Goal: Task Accomplishment & Management: Use online tool/utility

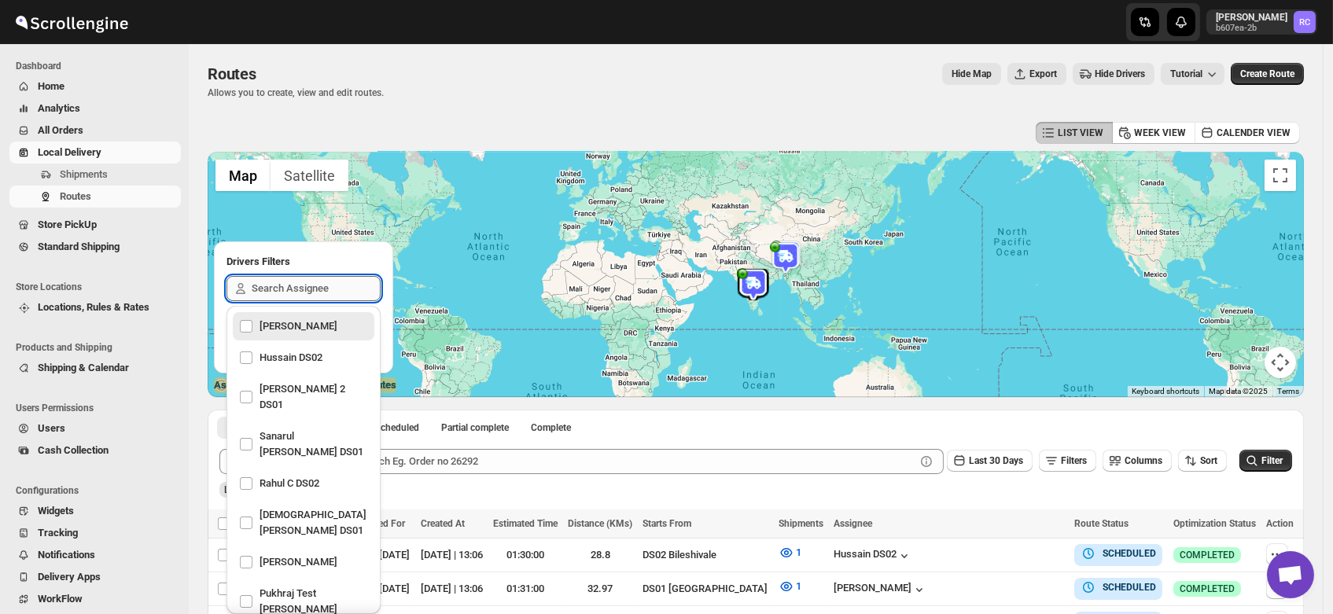
click at [264, 289] on input "text" at bounding box center [316, 288] width 129 height 25
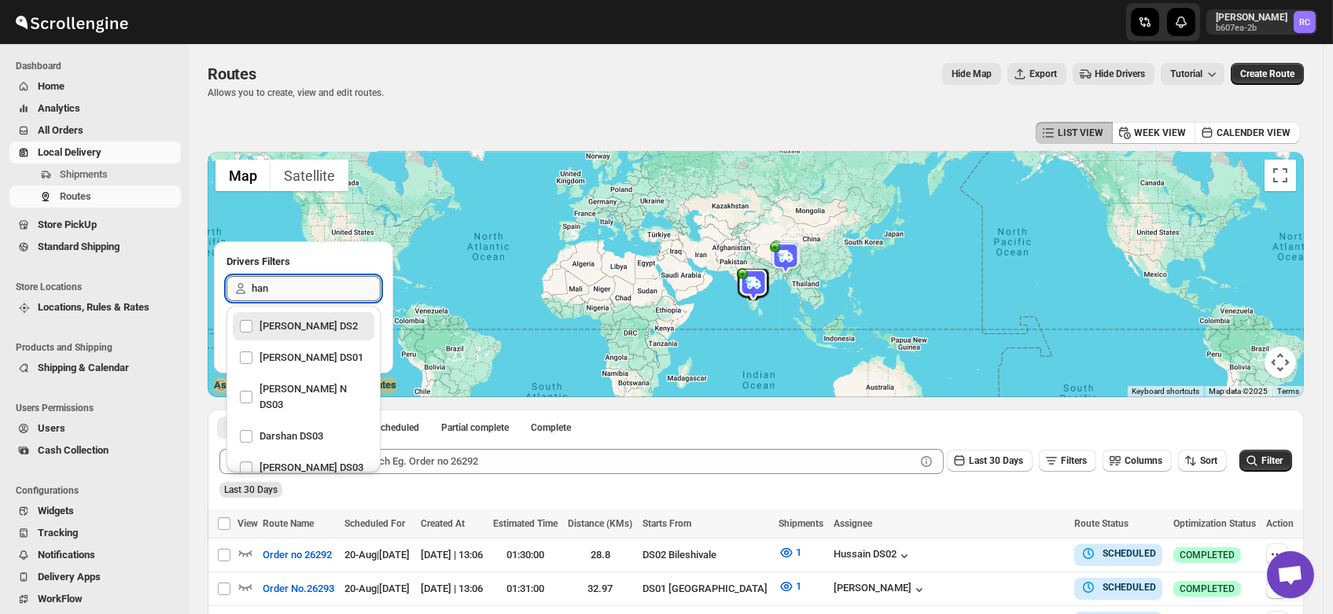
type input "hanu"
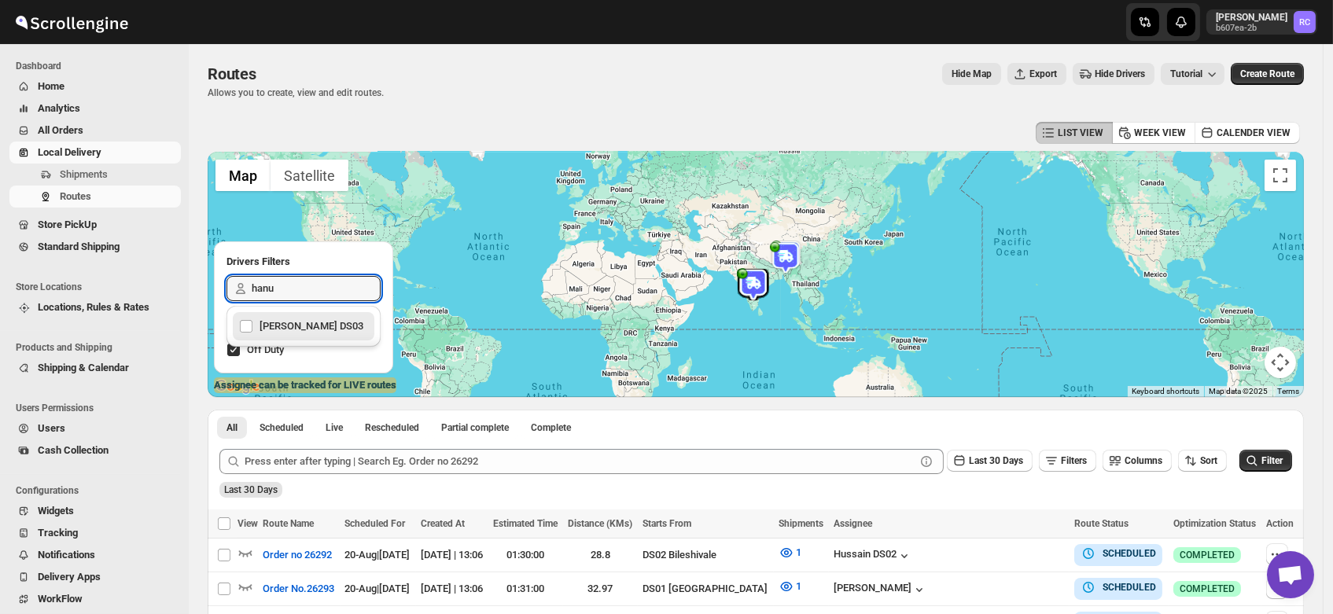
click at [299, 329] on div "Hanumanth Raju DS03" at bounding box center [303, 326] width 129 height 22
checkbox input "true"
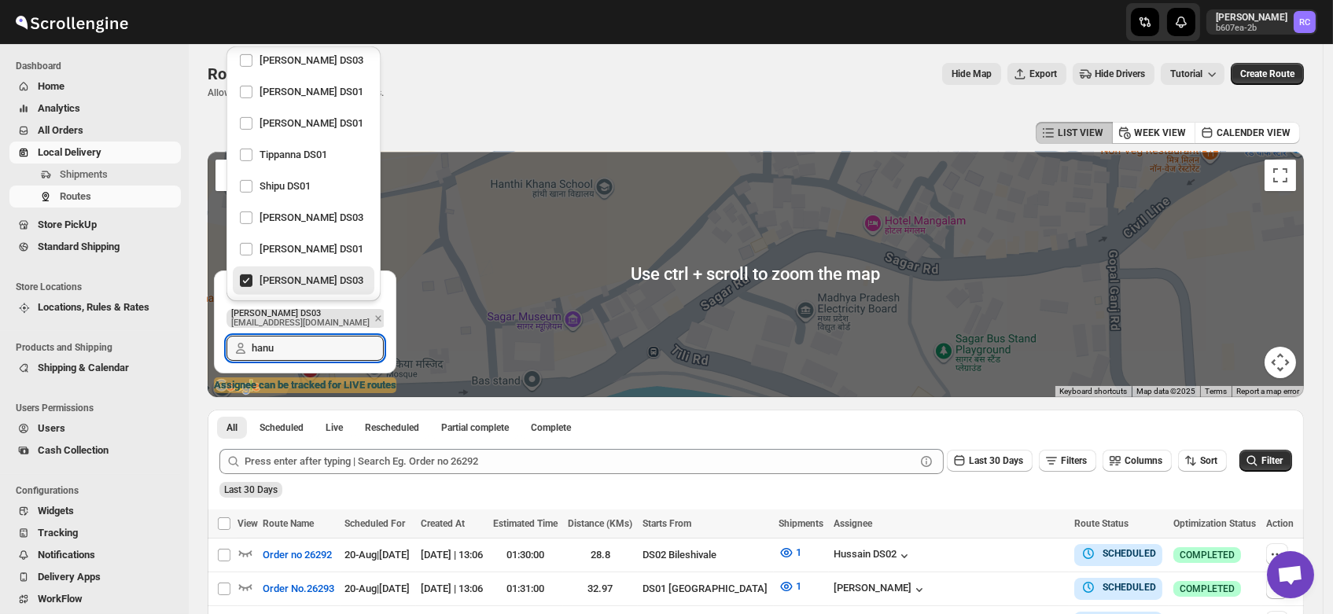
scroll to position [2, 0]
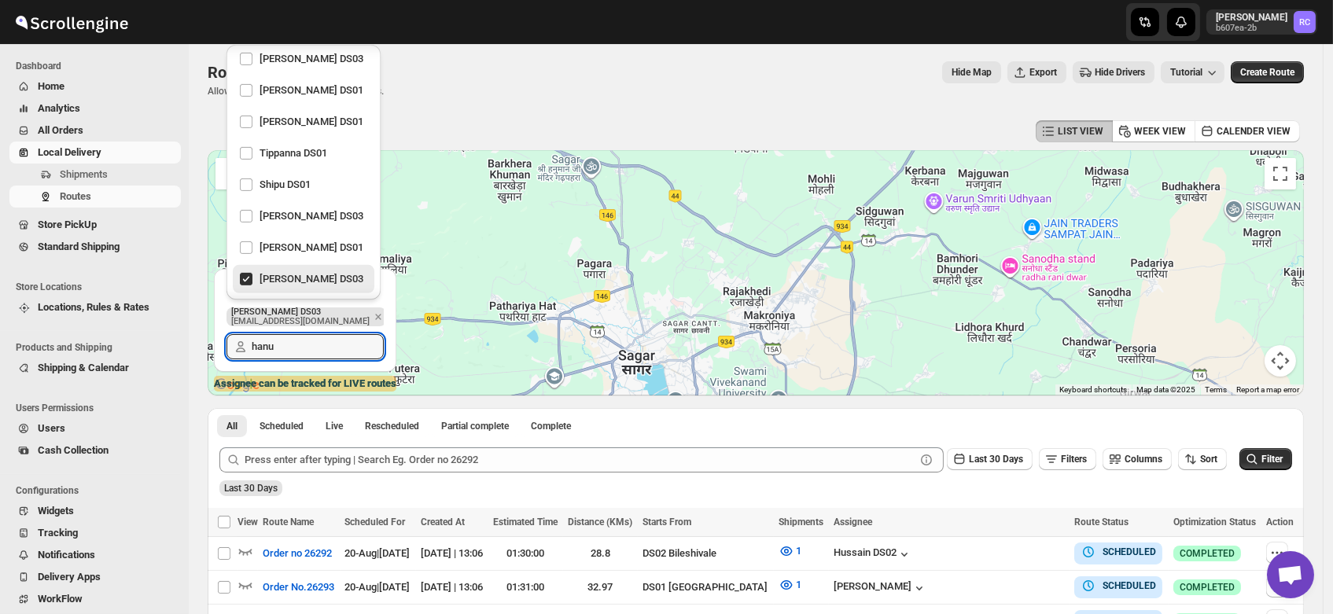
type input "hanu"
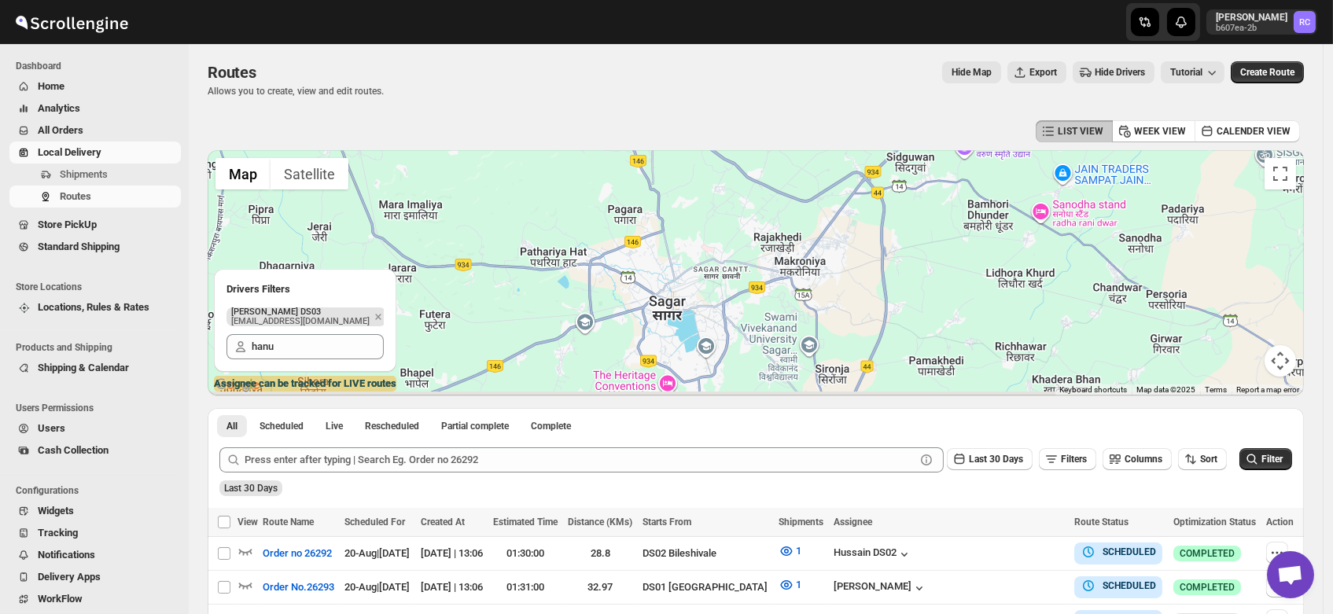
drag, startPoint x: 570, startPoint y: 336, endPoint x: 767, endPoint y: -20, distance: 407.2
click at [767, 0] on html "Skip to content Rahul Chopra b607ea-2b RC Dashboard Home Analytics All Orders L…" at bounding box center [666, 305] width 1333 height 614
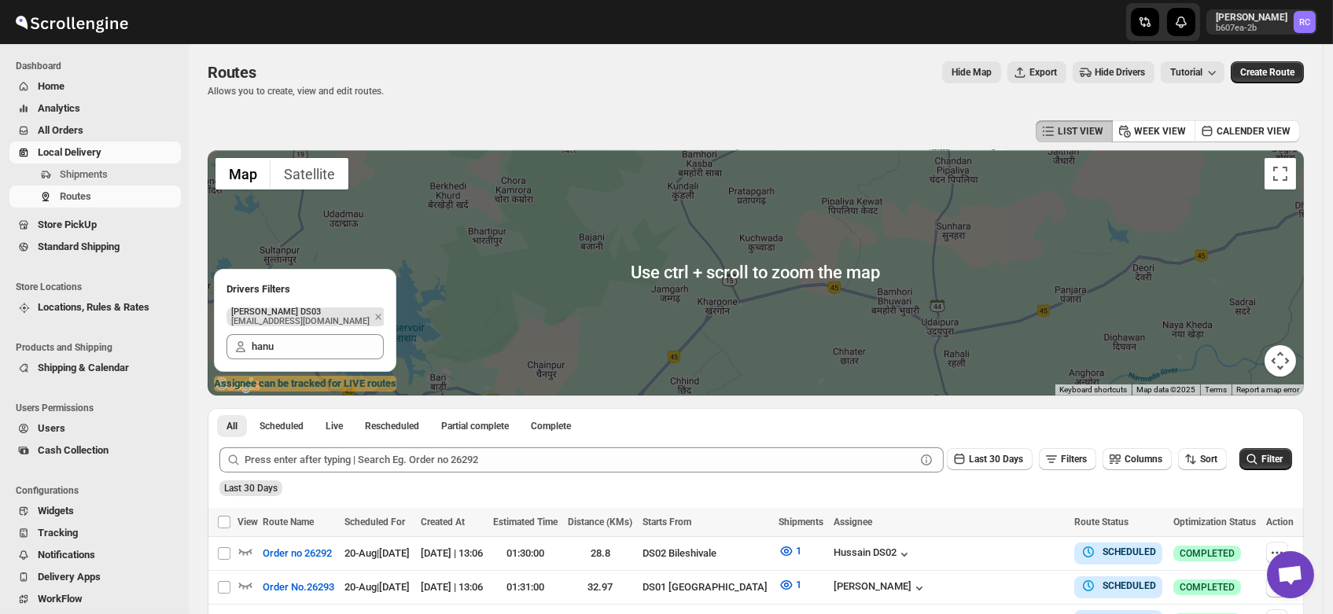
scroll to position [0, 0]
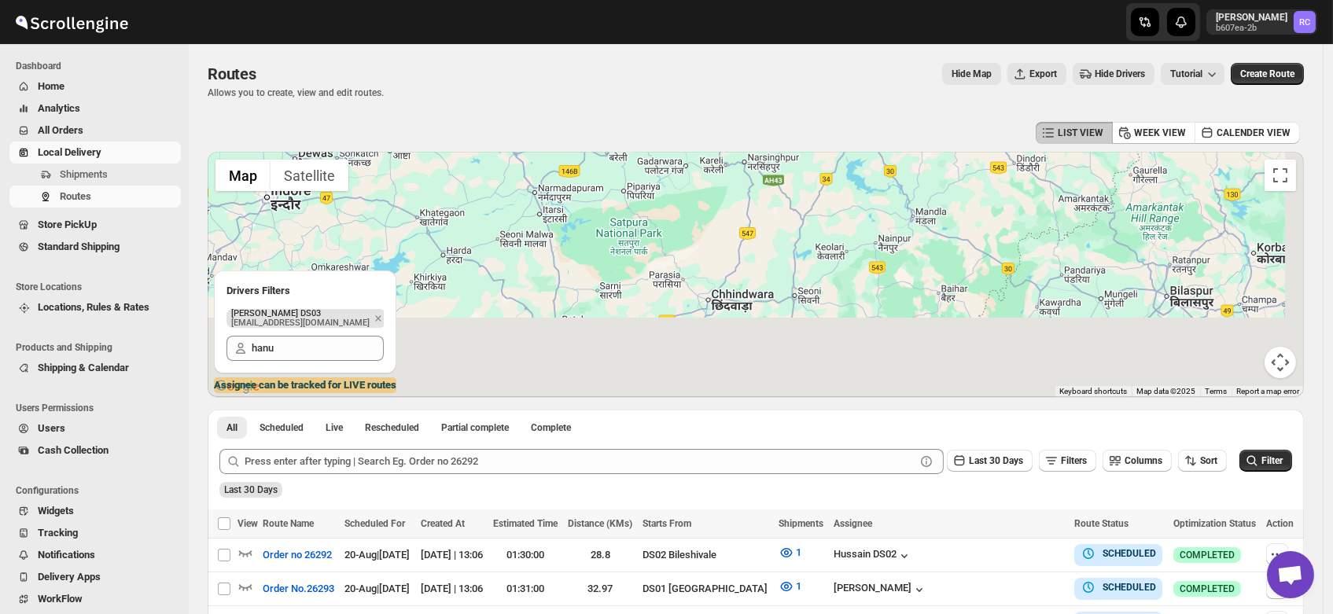
drag, startPoint x: 734, startPoint y: 362, endPoint x: 598, endPoint y: 162, distance: 242.7
click at [598, 162] on div at bounding box center [756, 274] width 1096 height 245
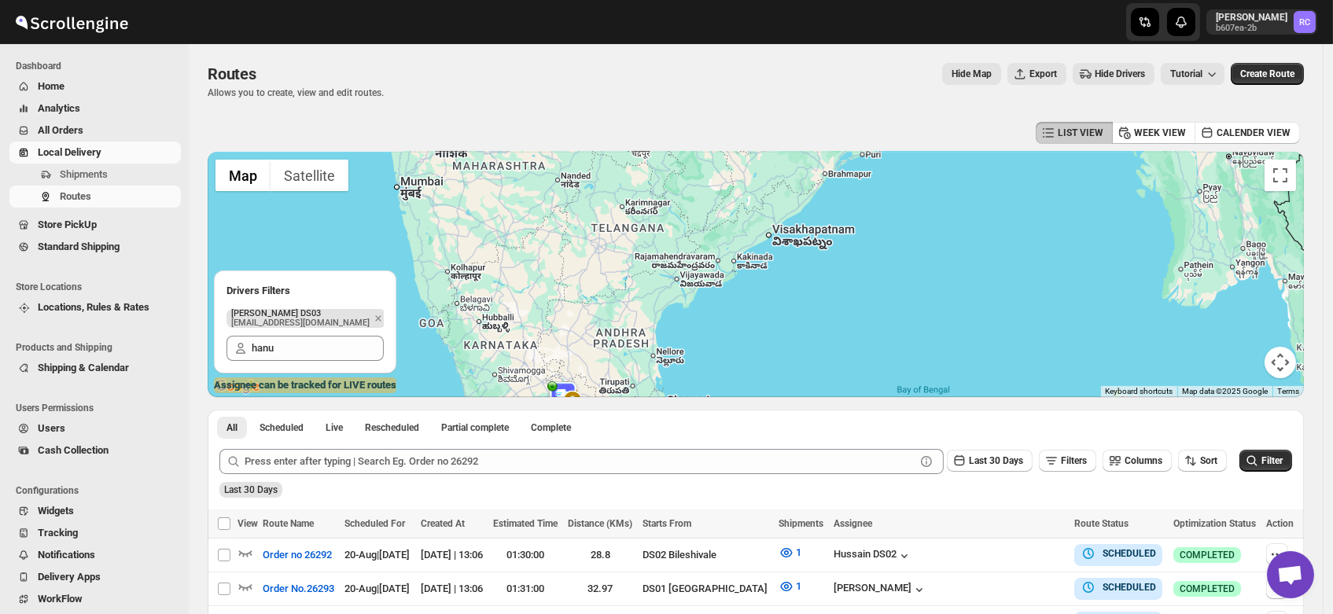
drag, startPoint x: 594, startPoint y: 389, endPoint x: 589, endPoint y: 181, distance: 208.4
click at [589, 181] on div at bounding box center [756, 274] width 1096 height 245
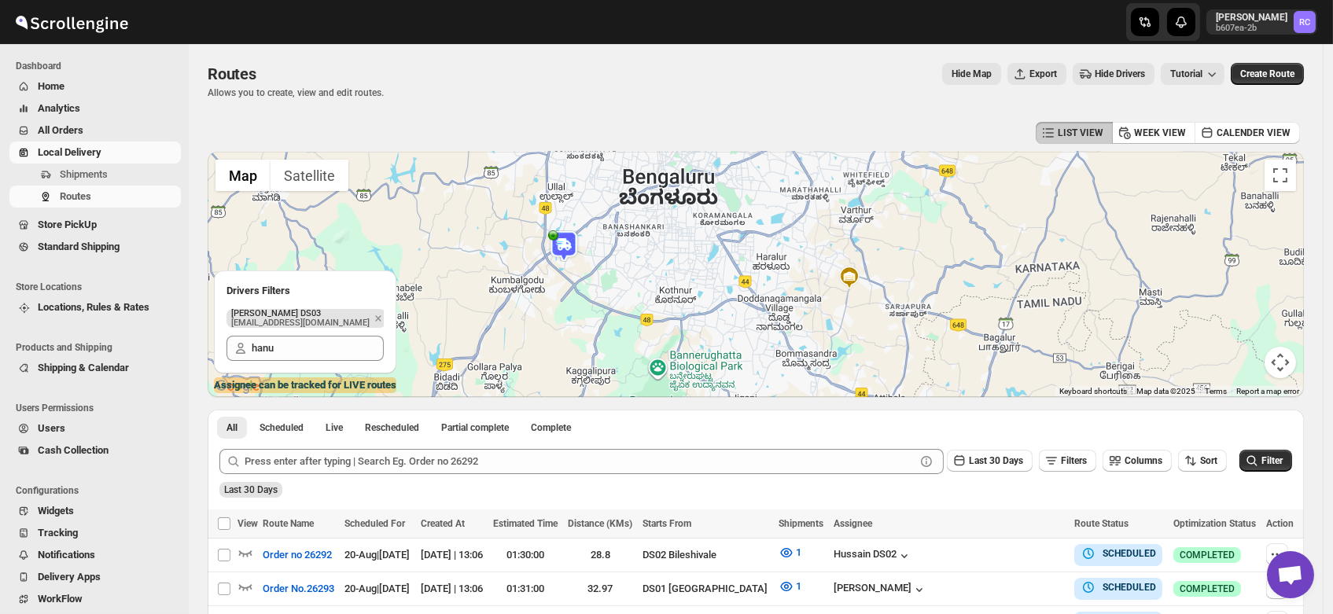
drag, startPoint x: 552, startPoint y: 202, endPoint x: 606, endPoint y: 292, distance: 104.8
click at [606, 292] on div at bounding box center [756, 274] width 1096 height 245
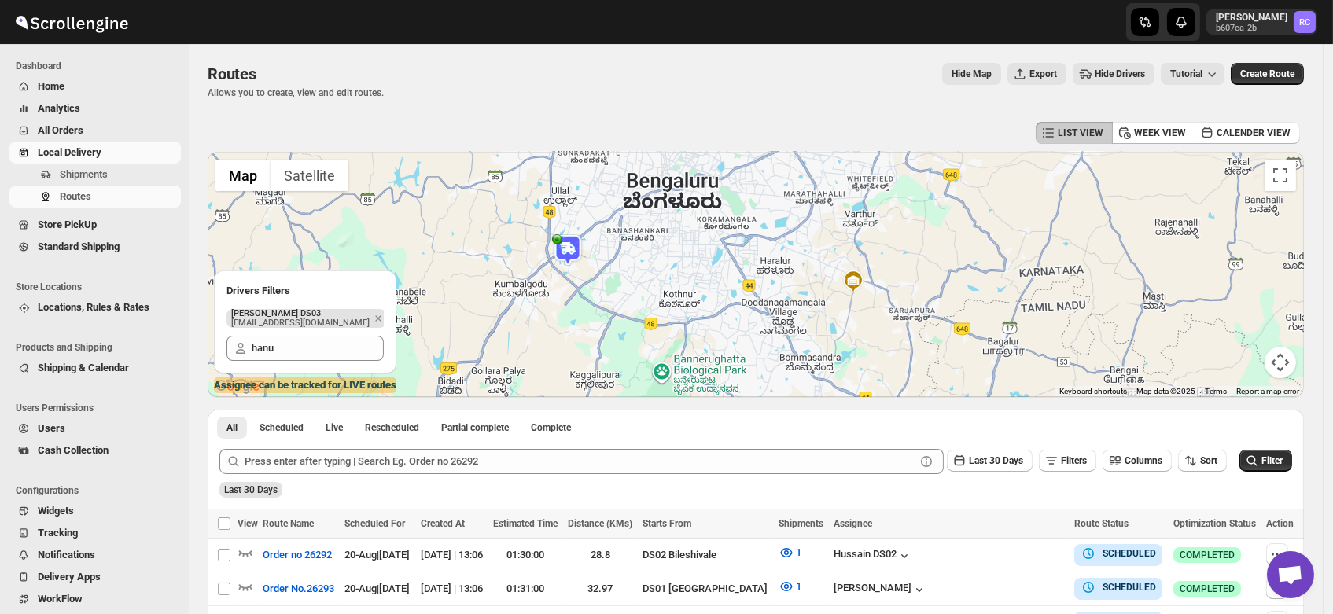
click at [571, 250] on img at bounding box center [567, 249] width 31 height 31
